Goal: Task Accomplishment & Management: Use online tool/utility

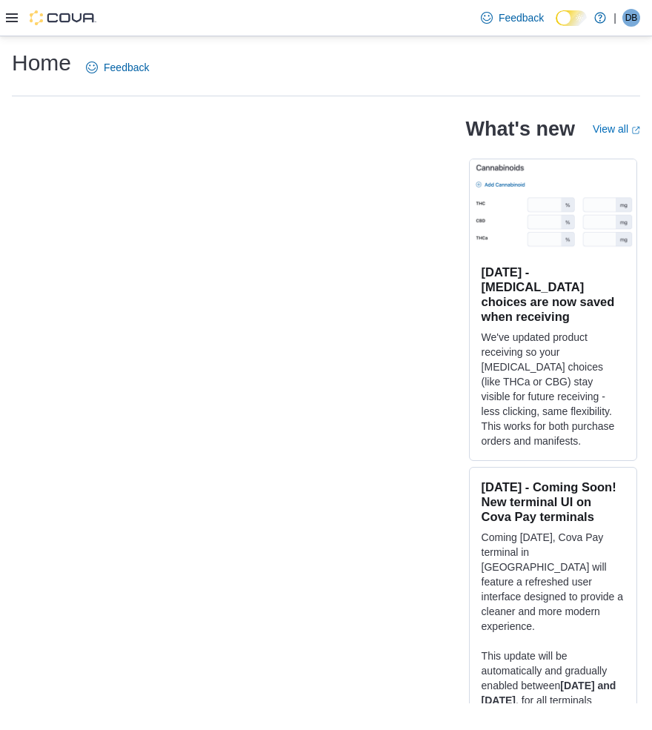
click at [214, 84] on div "Home Feedback" at bounding box center [326, 67] width 628 height 39
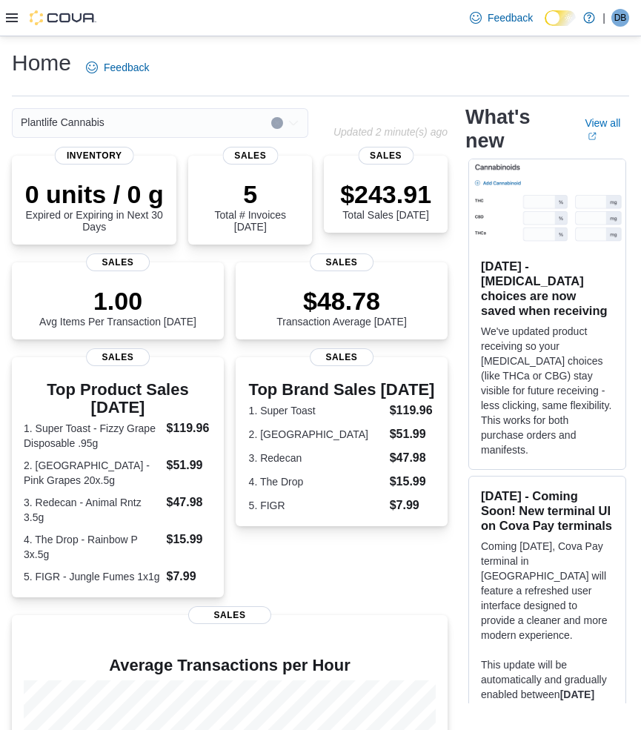
click at [8, 23] on icon at bounding box center [12, 18] width 12 height 12
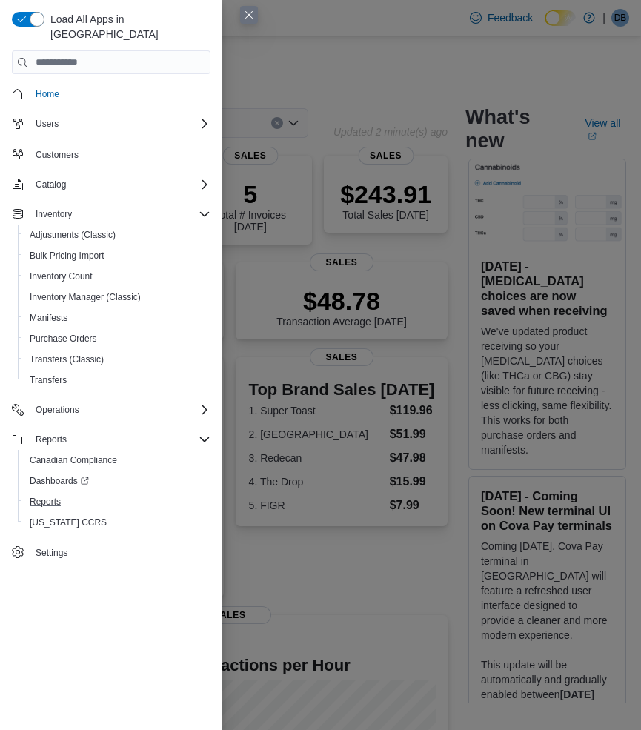
click at [52, 491] on button "Reports" at bounding box center [117, 501] width 199 height 21
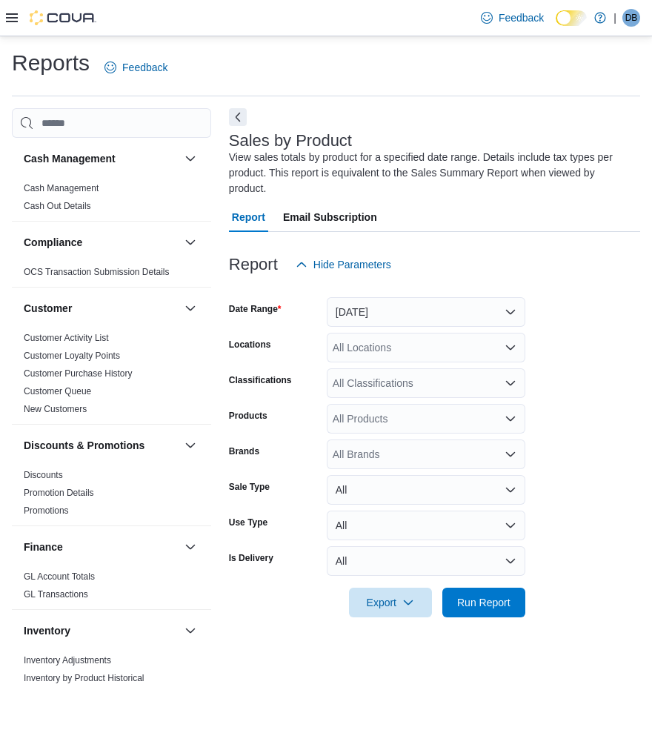
click at [379, 104] on div "Reports Feedback Cash Management Cash Management Cash Out Details Compliance OC…" at bounding box center [326, 366] width 628 height 637
click at [390, 307] on button "Yesterday" at bounding box center [426, 312] width 199 height 30
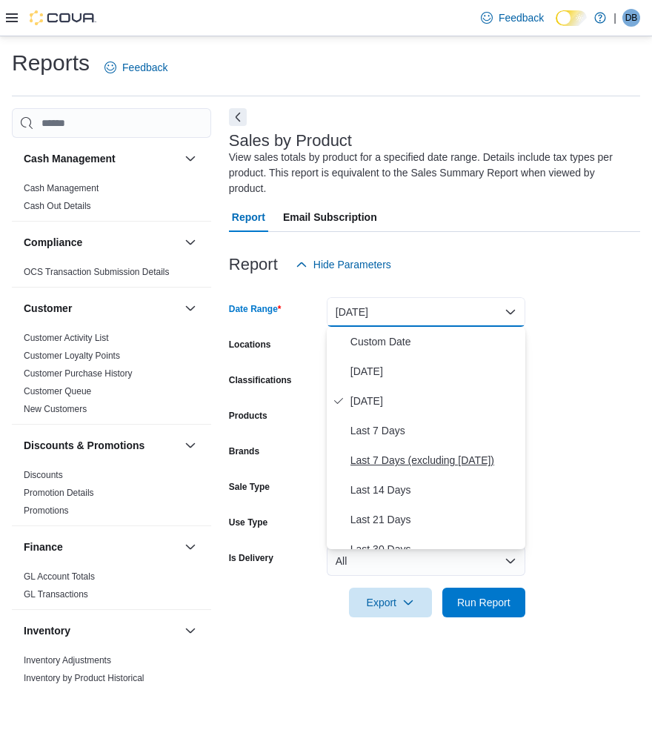
scroll to position [74, 0]
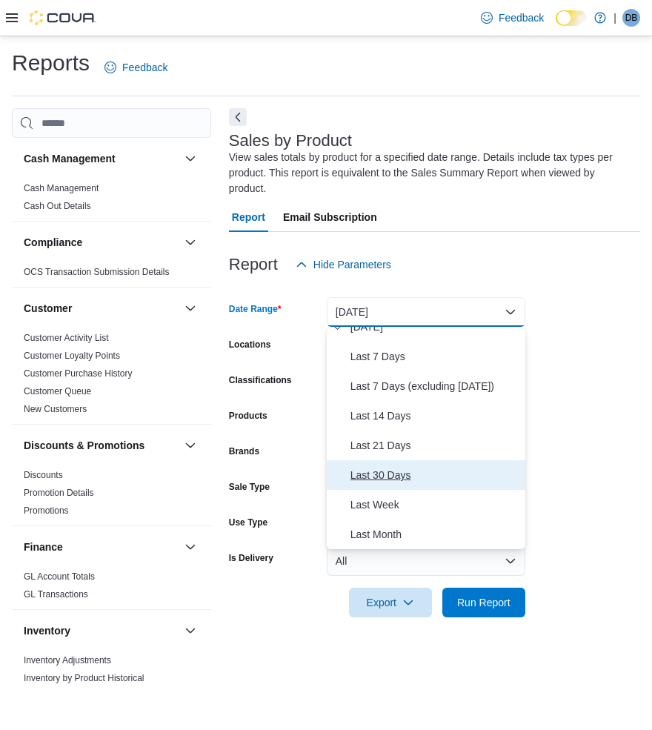
click at [386, 473] on span "Last 30 Days" at bounding box center [434, 475] width 169 height 18
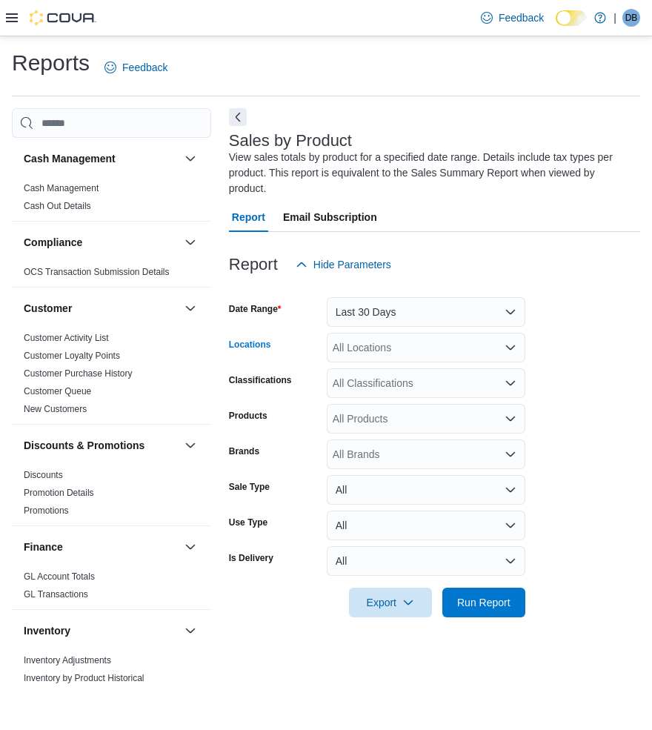
click at [383, 350] on div "All Locations" at bounding box center [426, 348] width 199 height 30
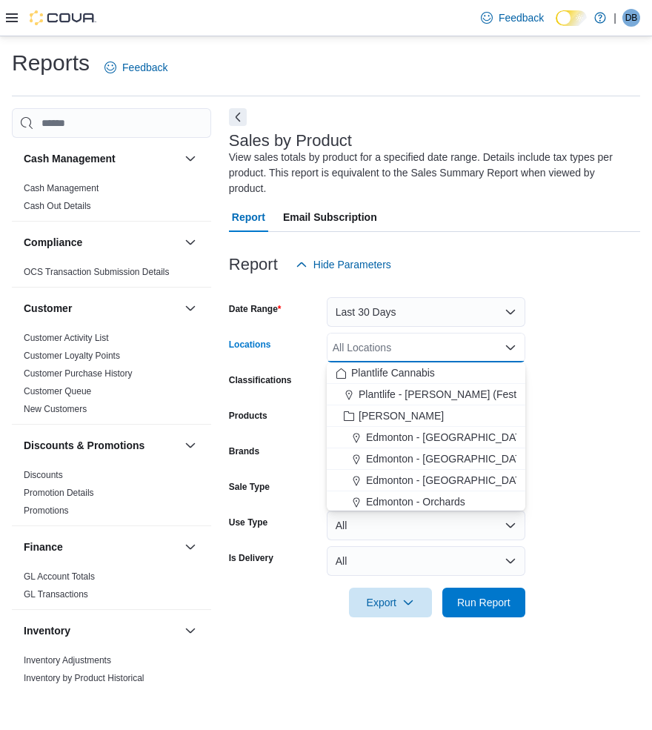
click at [568, 341] on form "Date Range Last 30 Days Locations All Locations Combo box. Selected. Combo box …" at bounding box center [434, 448] width 411 height 338
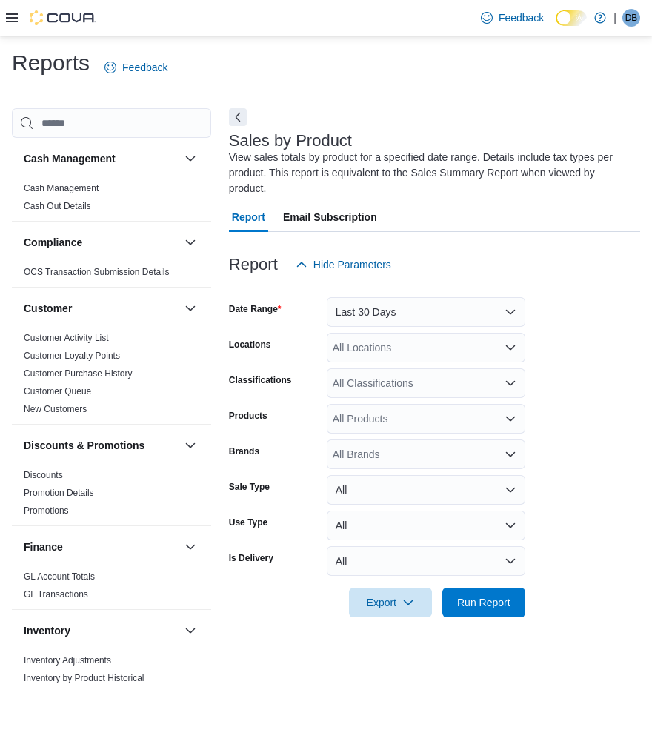
click at [396, 384] on div "All Classifications" at bounding box center [426, 383] width 199 height 30
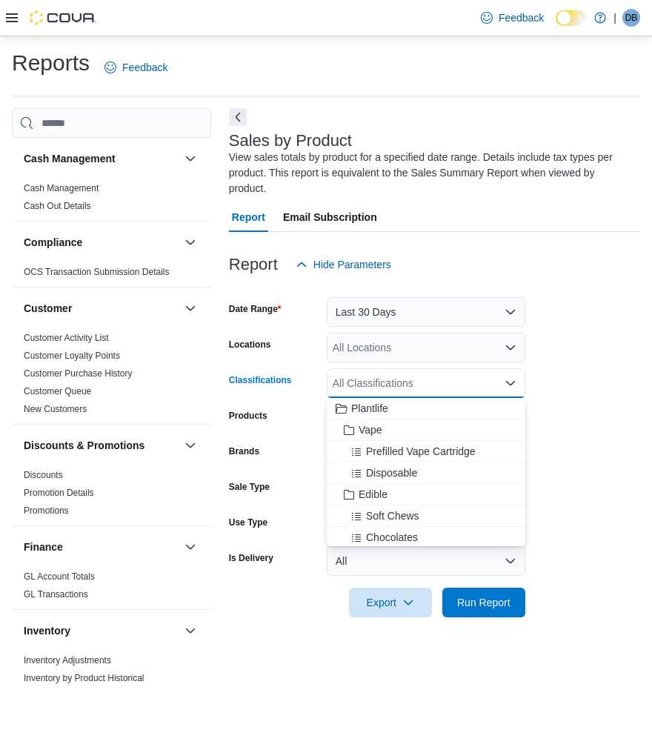
click at [574, 370] on form "Date Range Last 30 Days Locations All Locations Classifications All Classificat…" at bounding box center [434, 448] width 411 height 338
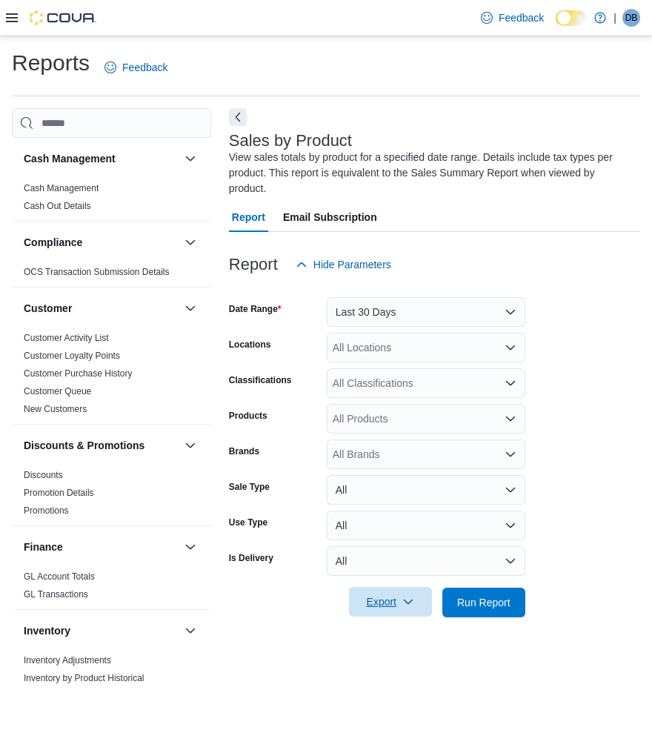
click at [410, 608] on icon "button" at bounding box center [408, 602] width 12 height 12
click at [392, 634] on span "Export to Excel" at bounding box center [390, 632] width 67 height 12
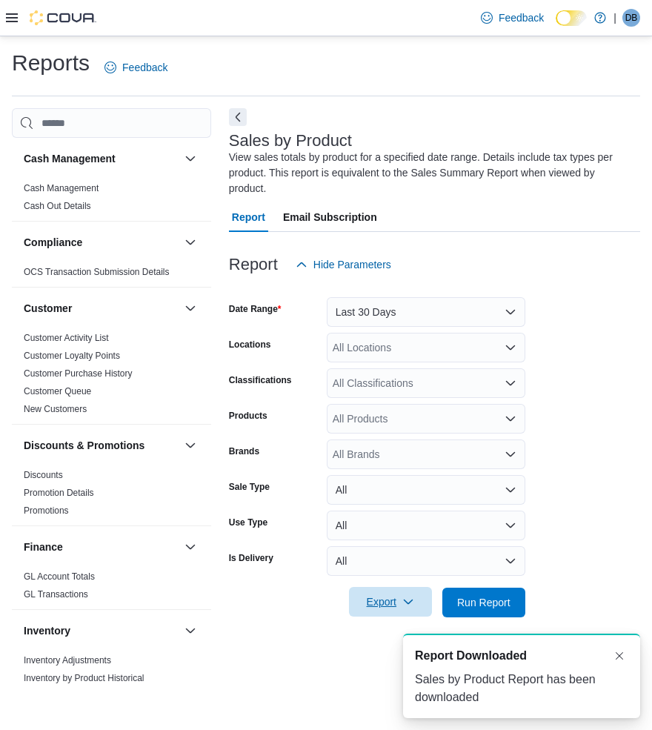
scroll to position [0, 0]
